Goal: Information Seeking & Learning: Learn about a topic

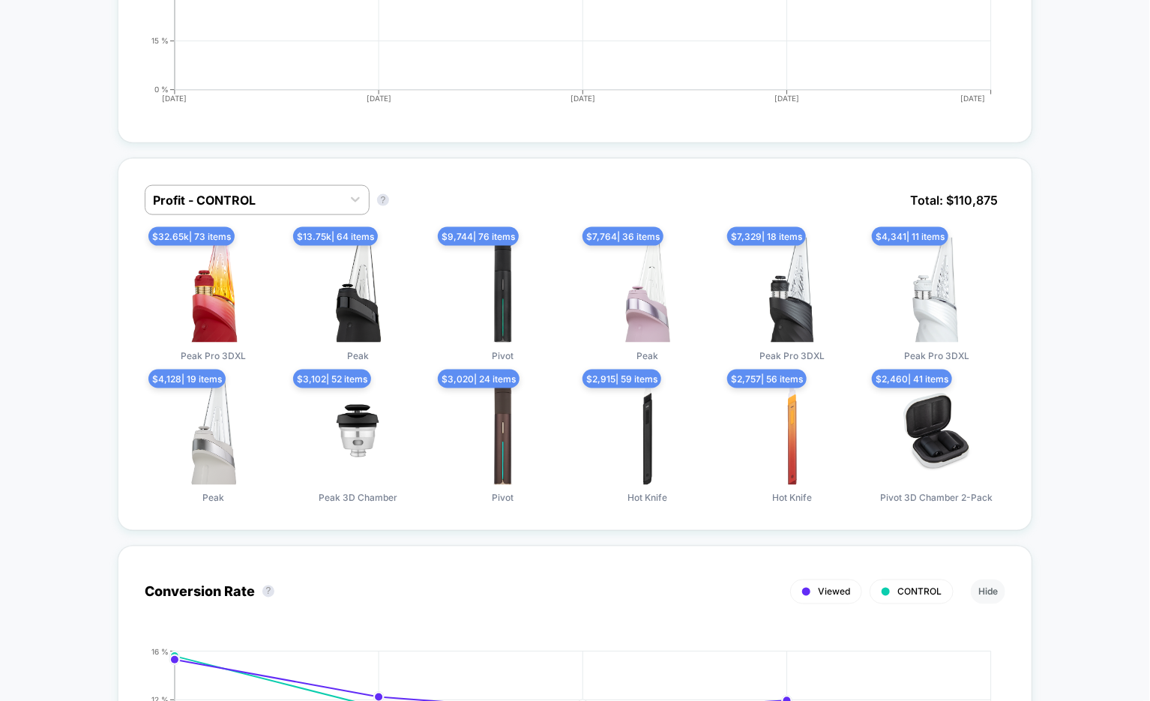
scroll to position [1028, 0]
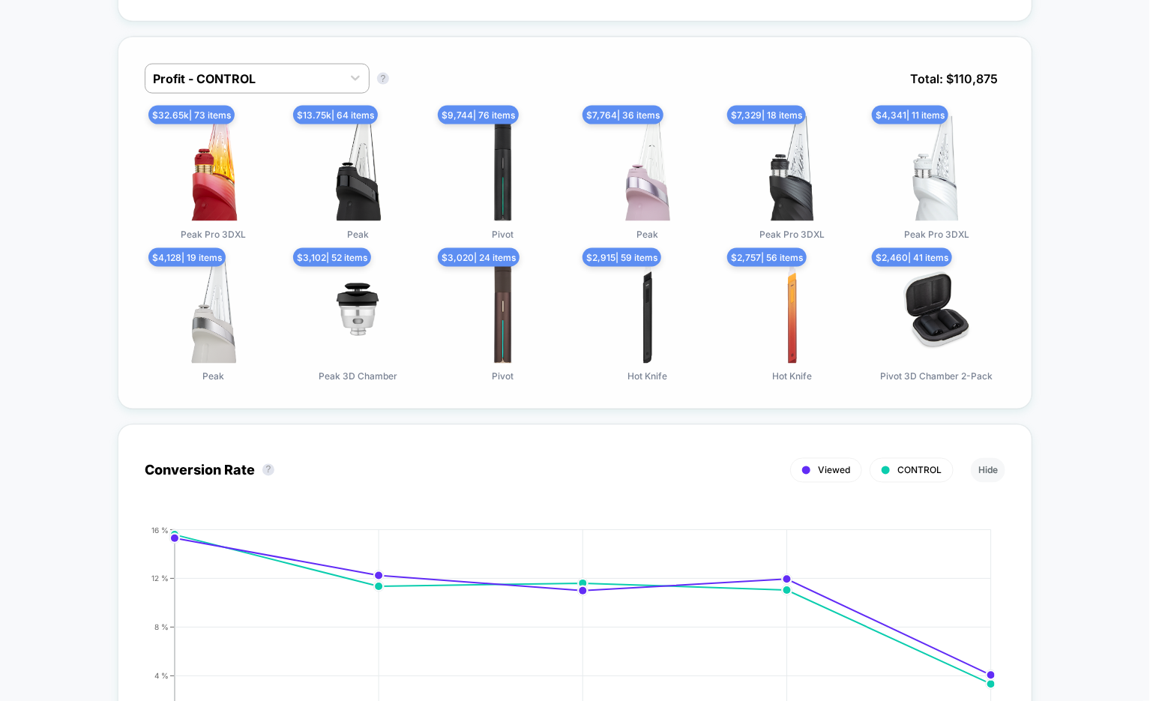
click at [295, 88] on div "Profit - CONTROL Profit - CONTROL ? Total: $ 110,875" at bounding box center [575, 90] width 861 height 52
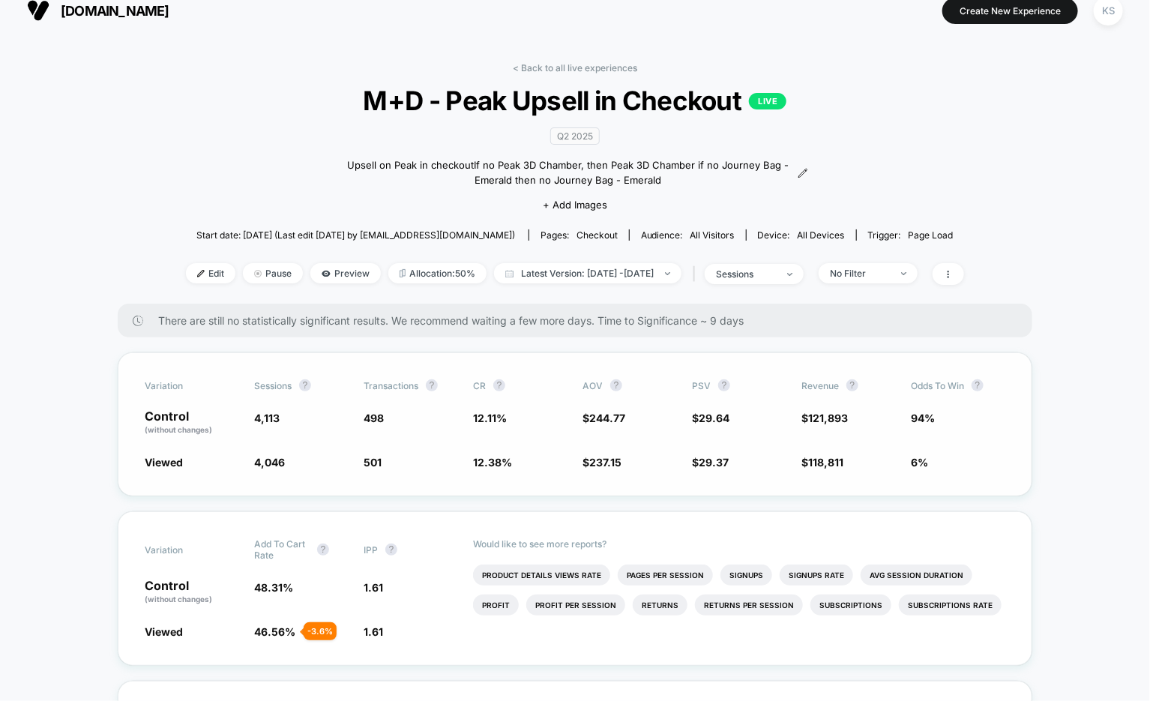
scroll to position [0, 0]
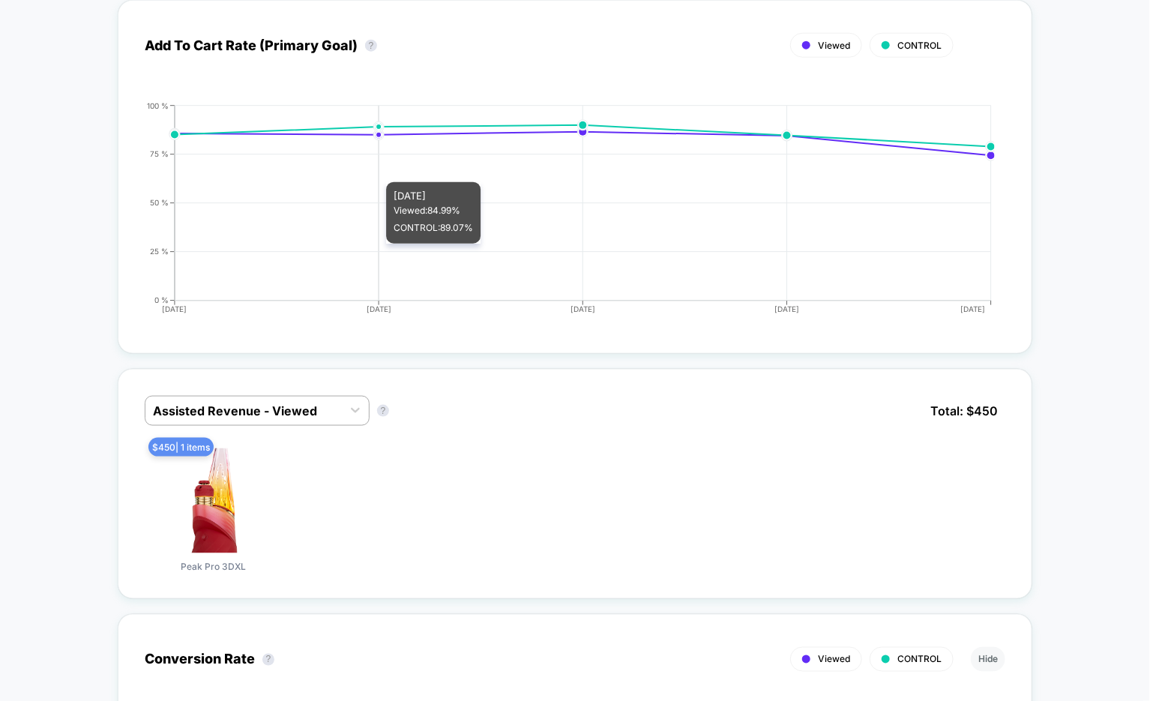
scroll to position [685, 0]
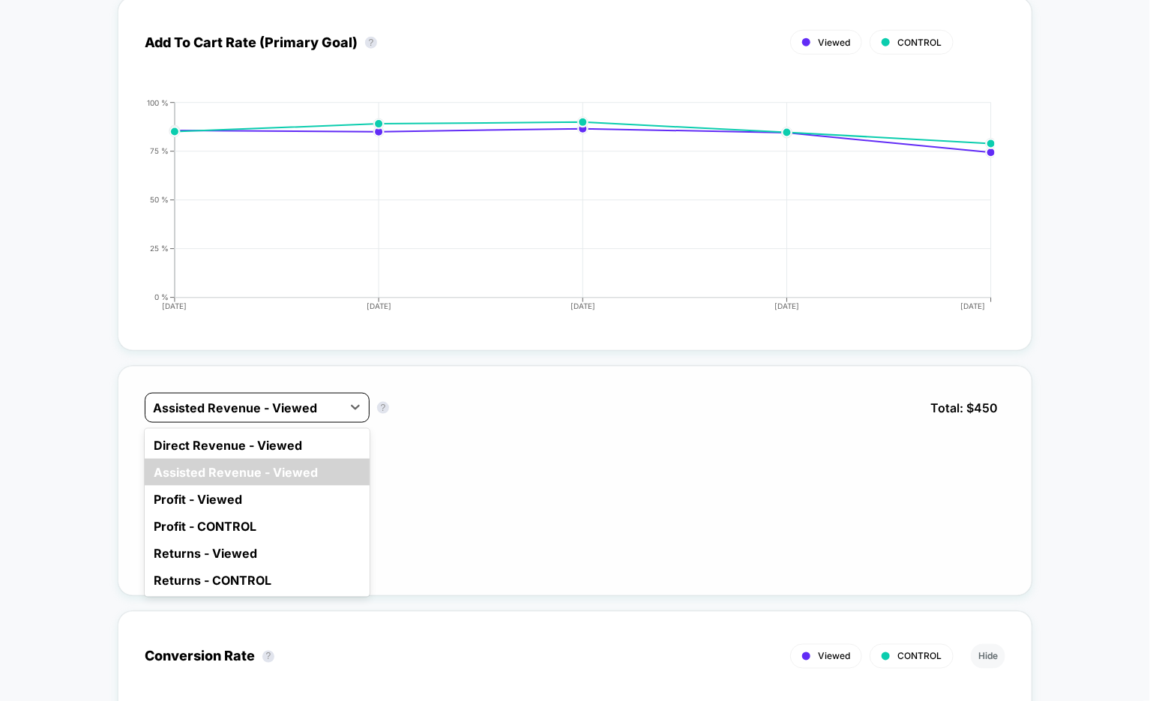
click at [313, 399] on div at bounding box center [243, 408] width 181 height 18
click at [309, 441] on div "Direct Revenue - Viewed" at bounding box center [257, 445] width 225 height 27
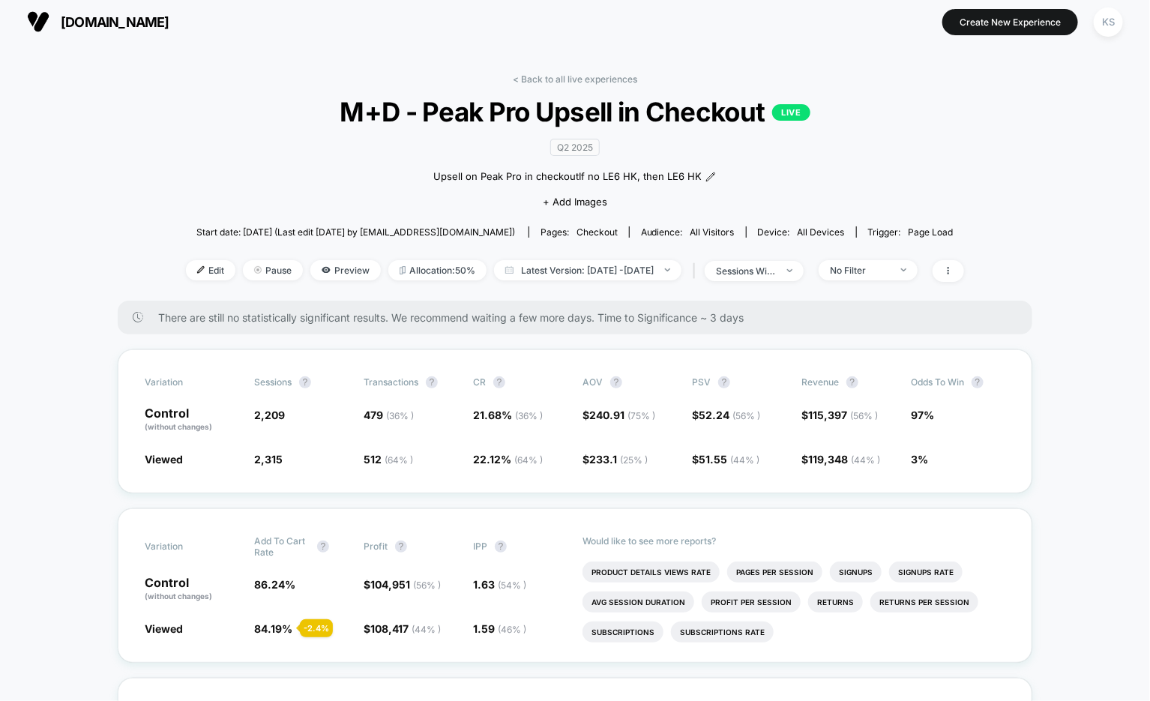
scroll to position [0, 0]
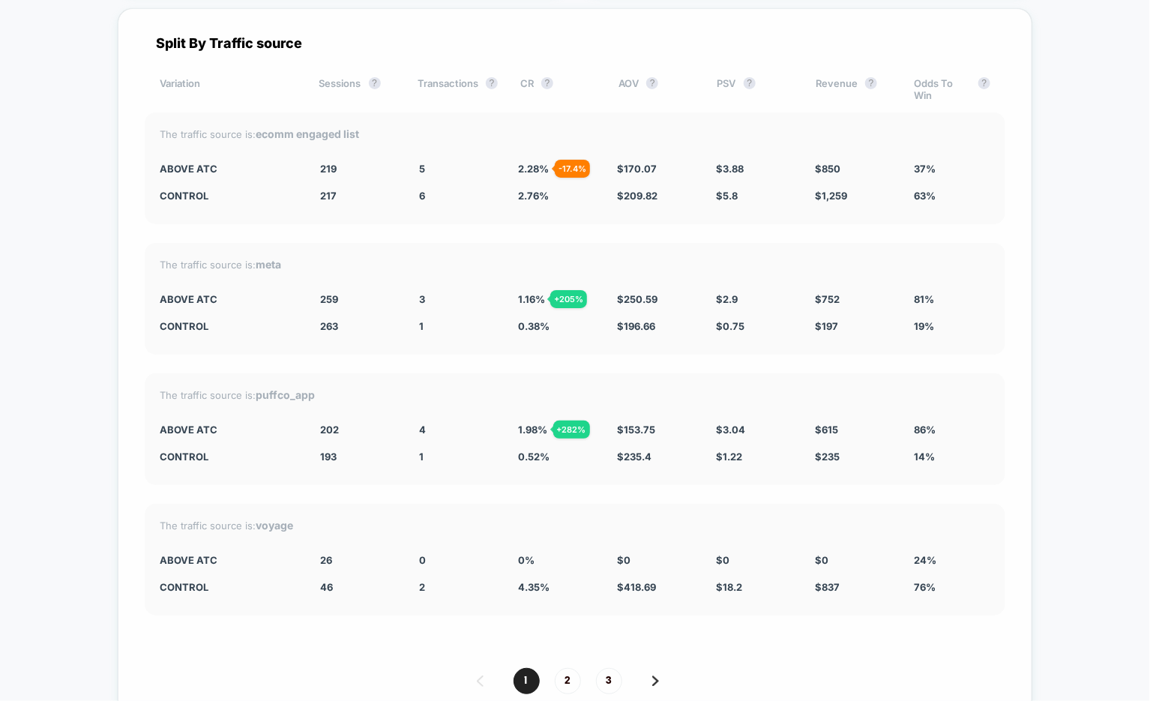
scroll to position [4172, 0]
click at [653, 674] on img at bounding box center [655, 679] width 7 height 10
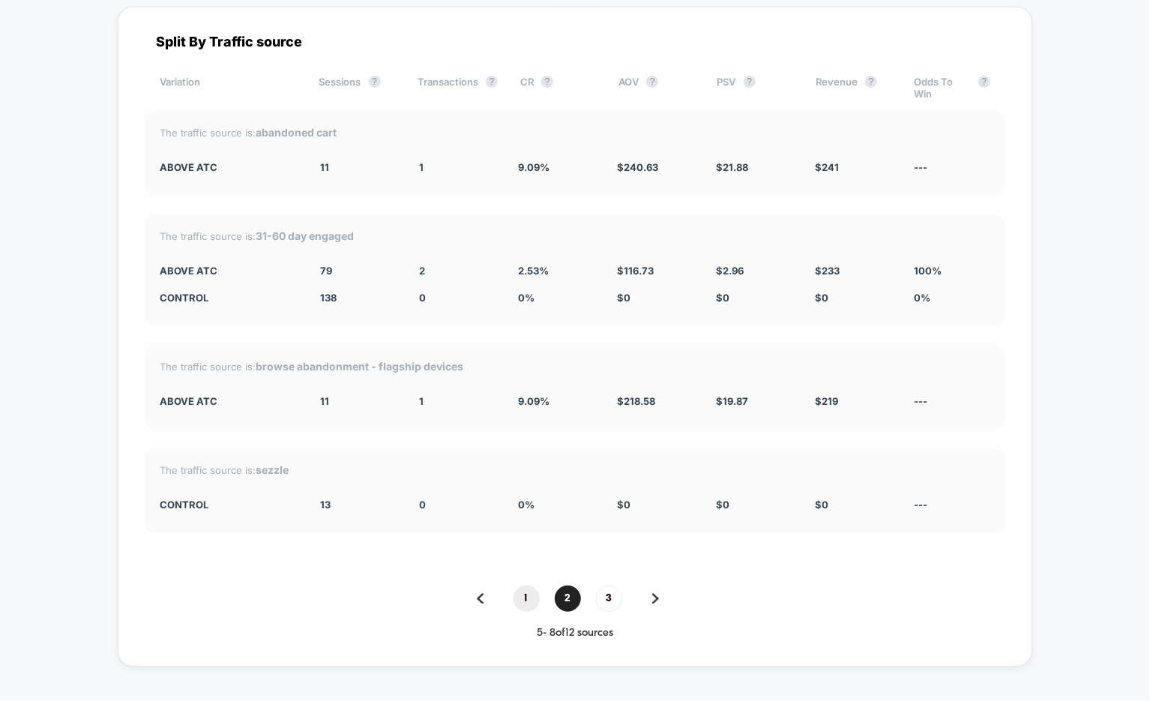
click at [528, 585] on span "1" at bounding box center [526, 598] width 26 height 26
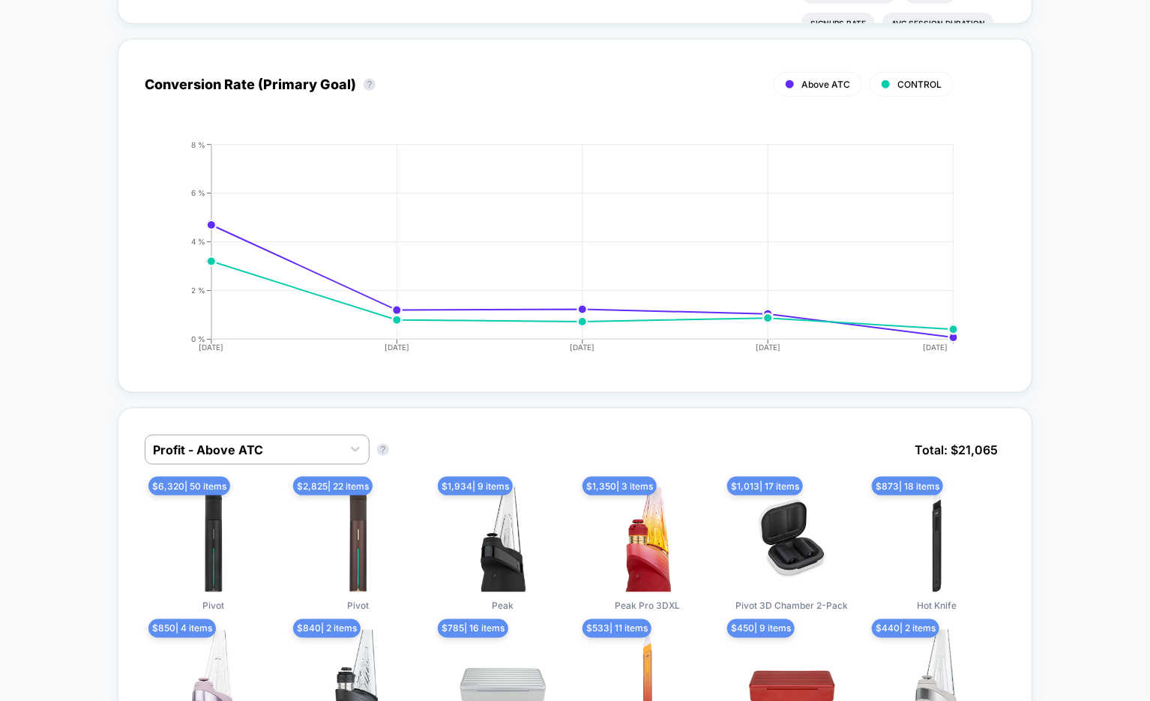
scroll to position [0, 0]
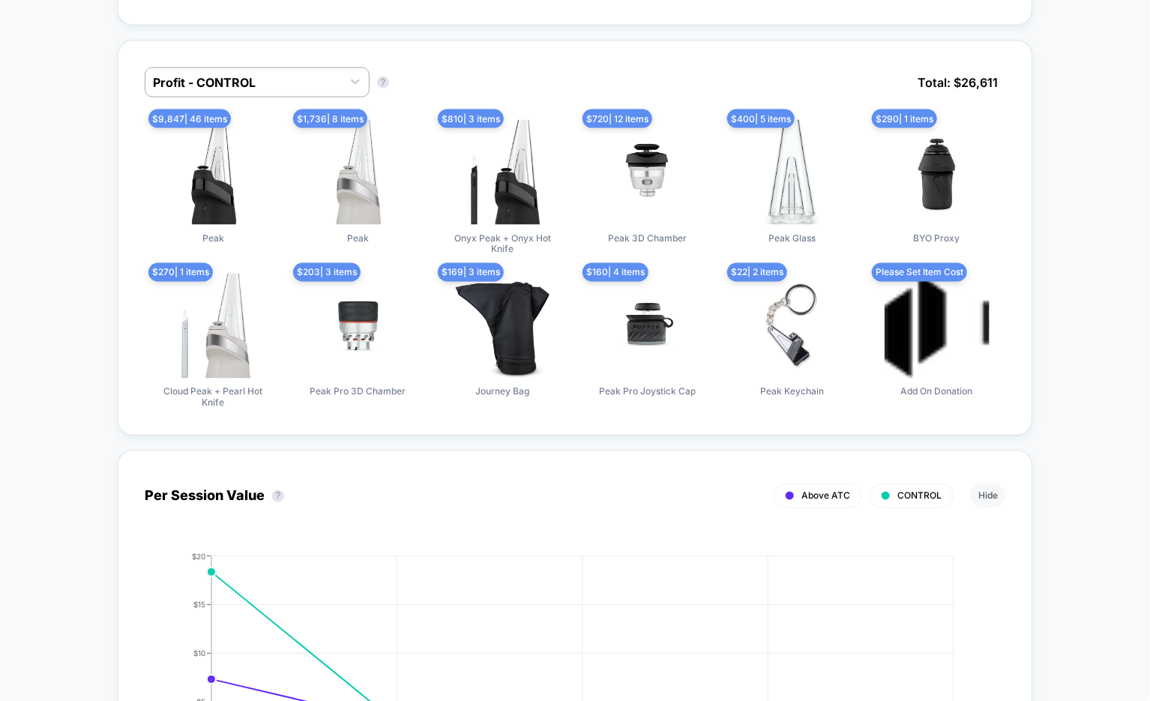
scroll to position [1043, 0]
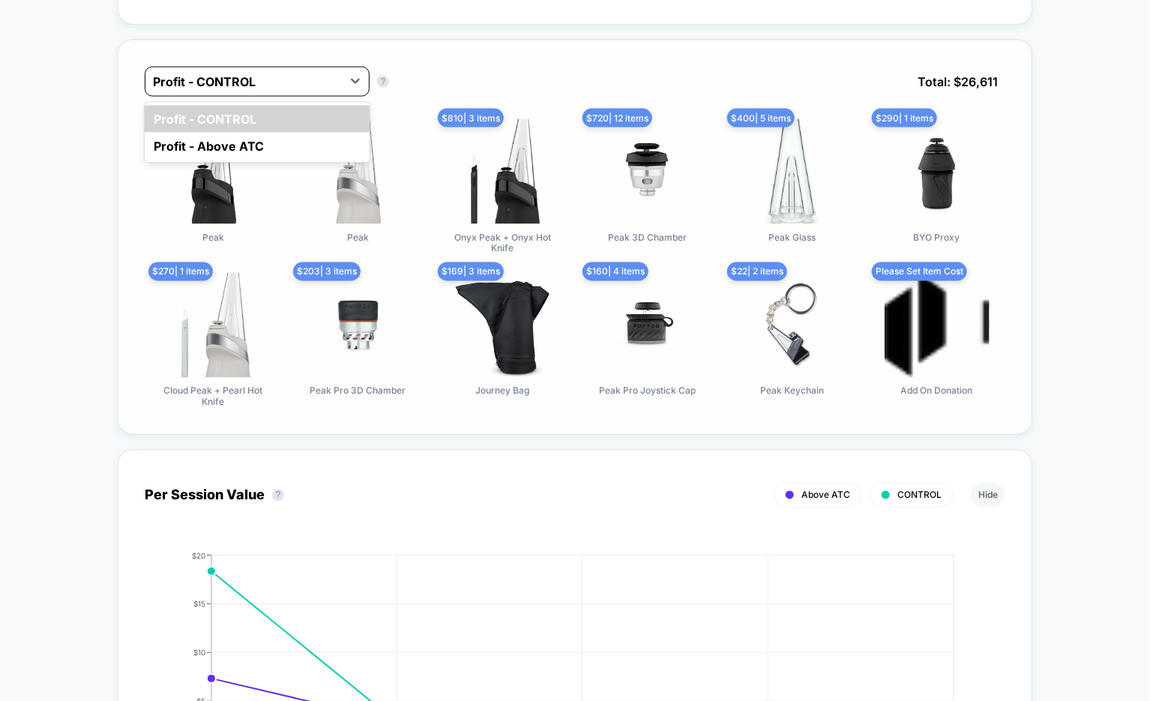
click at [281, 78] on div at bounding box center [243, 82] width 181 height 18
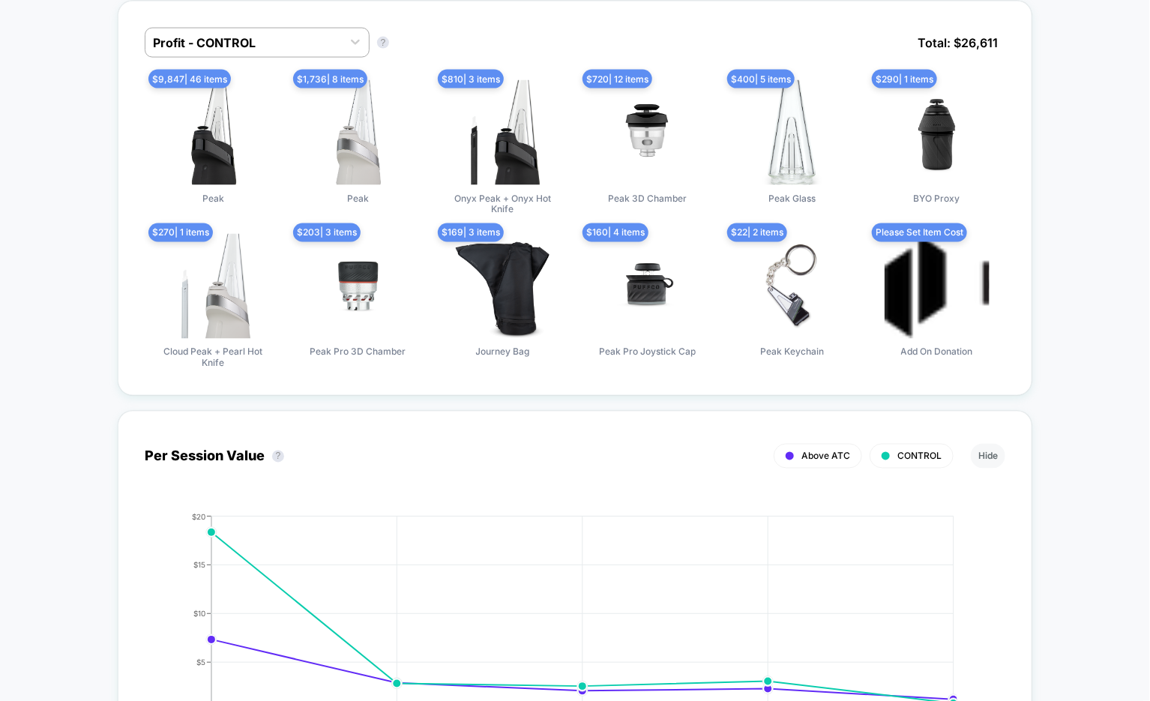
scroll to position [0, 0]
